Goal: Navigation & Orientation: Find specific page/section

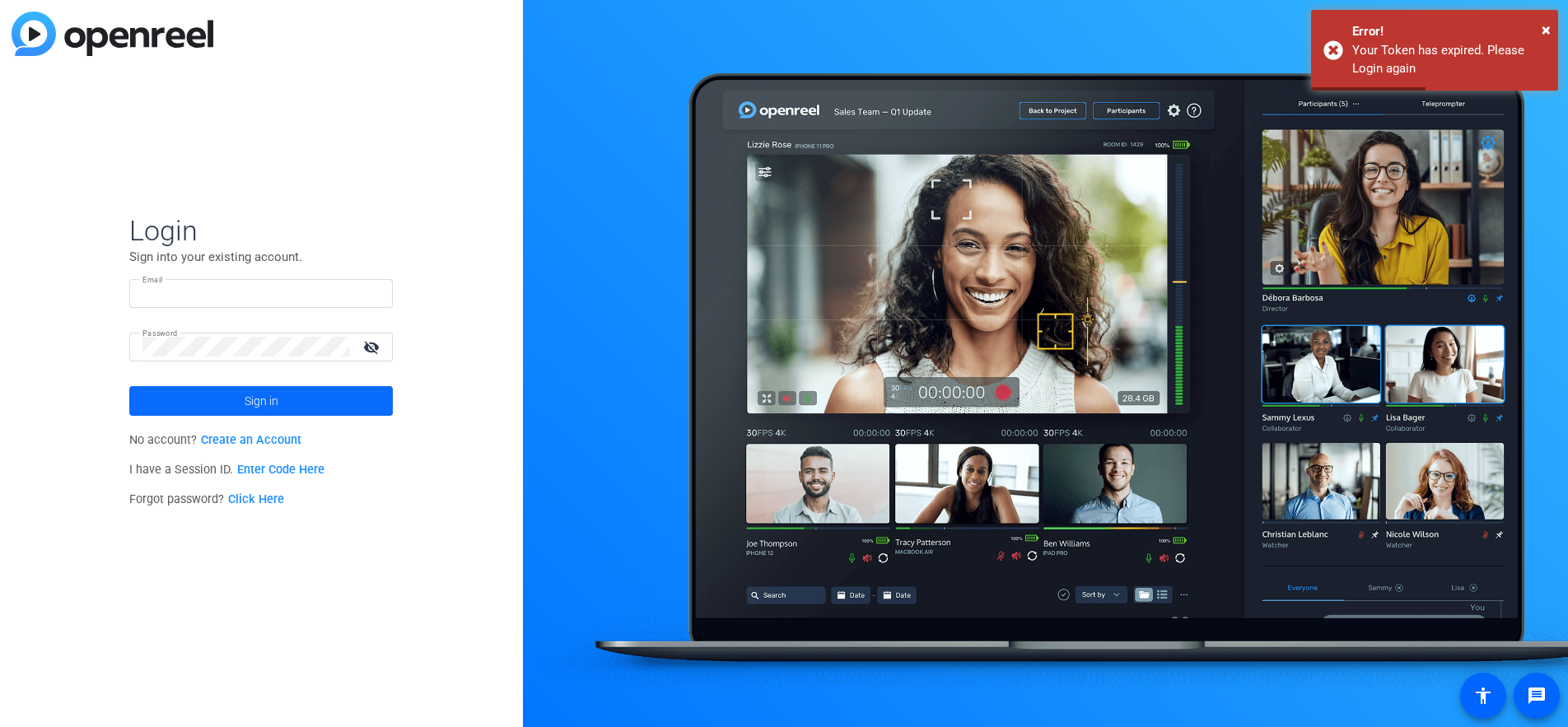
type input "[PERSON_NAME][EMAIL_ADDRESS][PERSON_NAME][DOMAIN_NAME]"
click at [276, 399] on span "Sign in" at bounding box center [261, 400] width 34 height 41
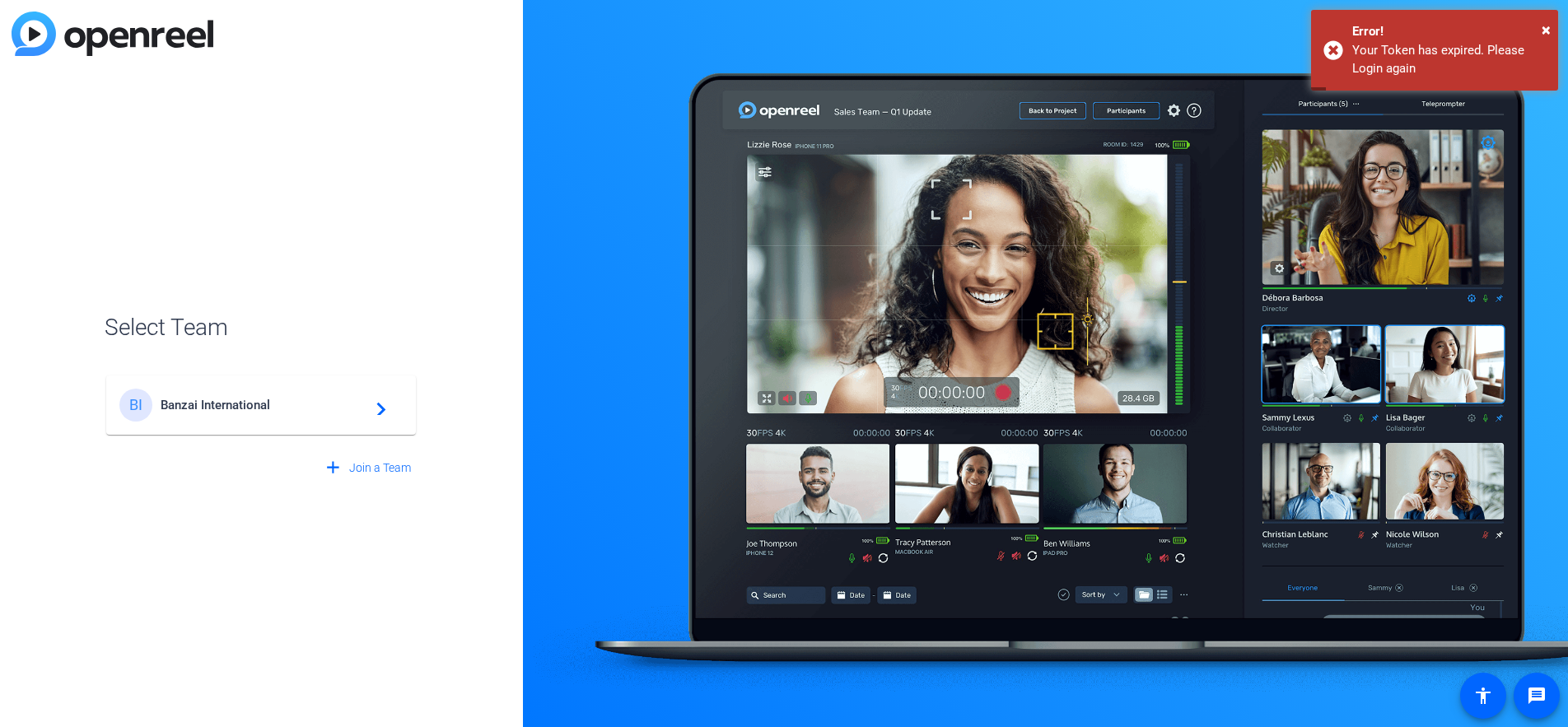
click at [304, 422] on mat-card-content "BI Banzai International navigate_next" at bounding box center [261, 405] width 309 height 59
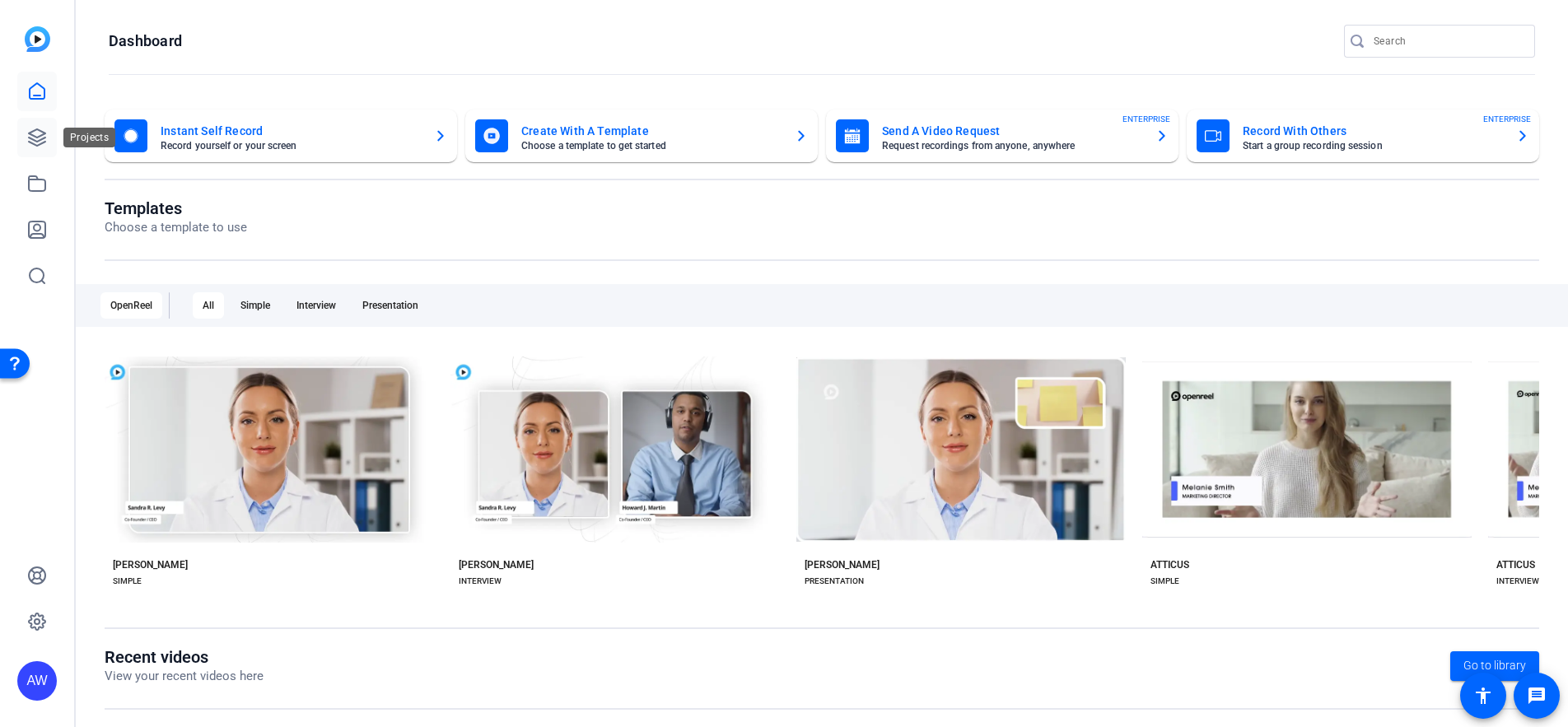
click at [54, 137] on link at bounding box center [36, 136] width 39 height 39
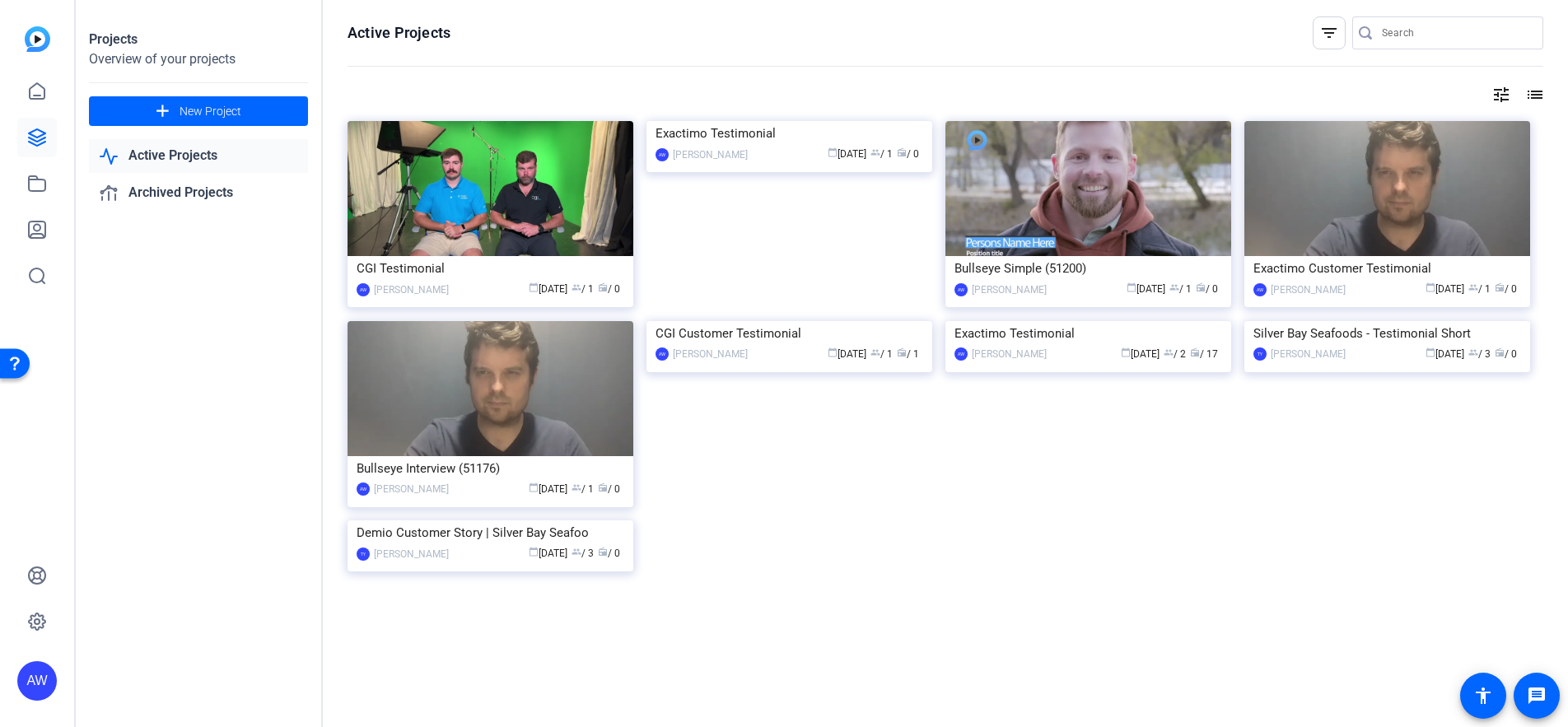
click at [37, 31] on img at bounding box center [37, 39] width 25 height 25
